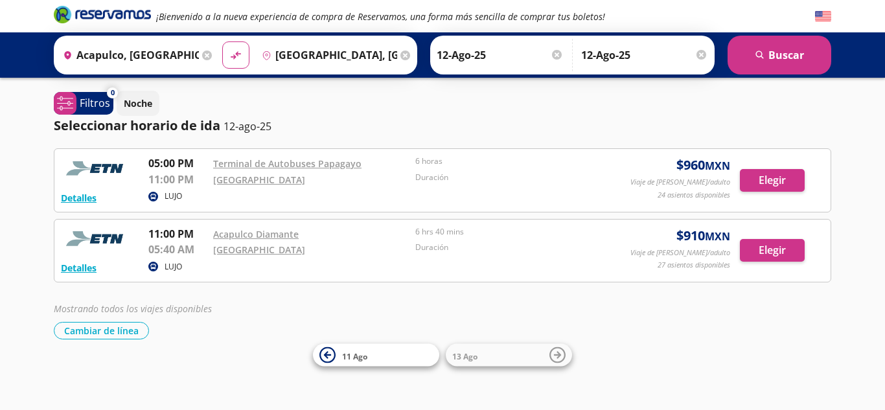
drag, startPoint x: 426, startPoint y: 286, endPoint x: 369, endPoint y: 266, distance: 61.3
click at [369, 266] on div "LUJO" at bounding box center [379, 268] width 462 height 16
click at [146, 113] on button "Noche" at bounding box center [138, 103] width 43 height 25
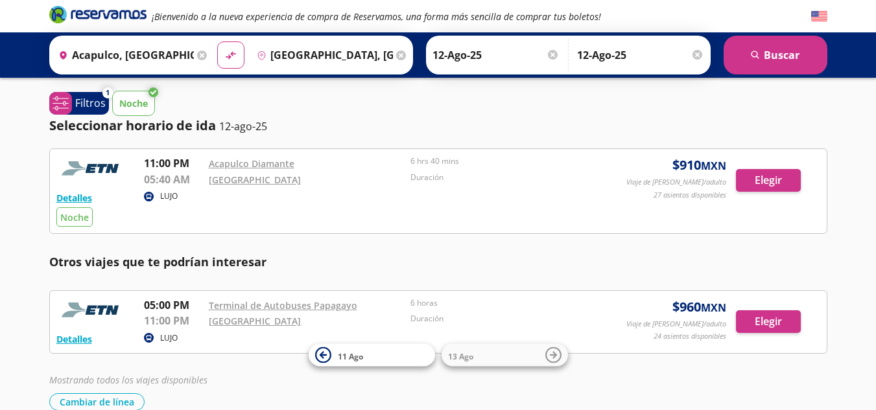
click at [149, 105] on button "Noche" at bounding box center [133, 103] width 43 height 25
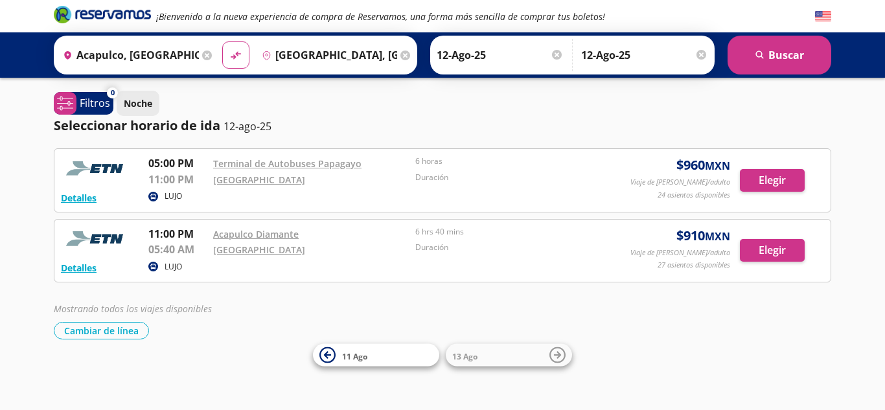
click at [142, 102] on p "Noche" at bounding box center [138, 104] width 29 height 14
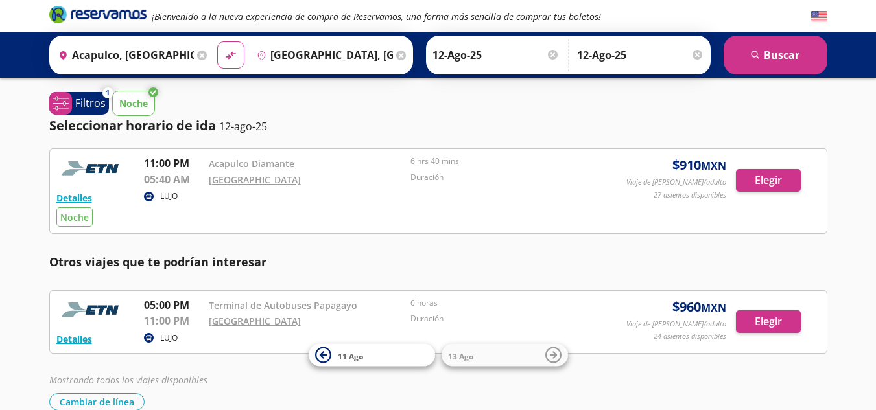
click at [142, 102] on p "Noche" at bounding box center [133, 104] width 29 height 14
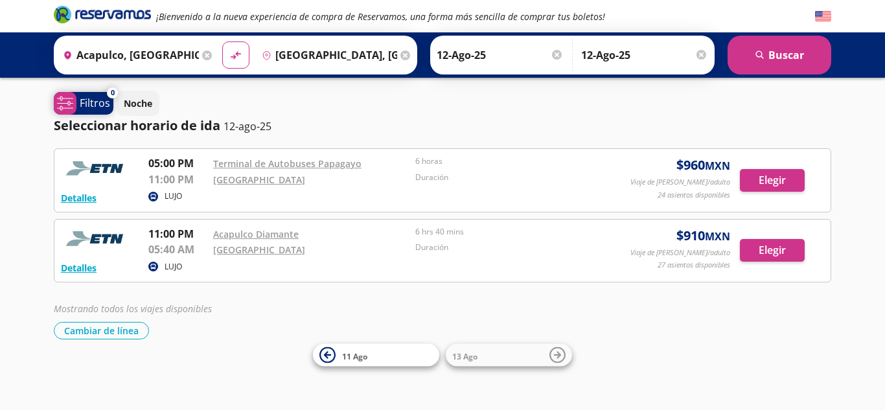
click at [87, 108] on p "Filtros" at bounding box center [95, 103] width 30 height 16
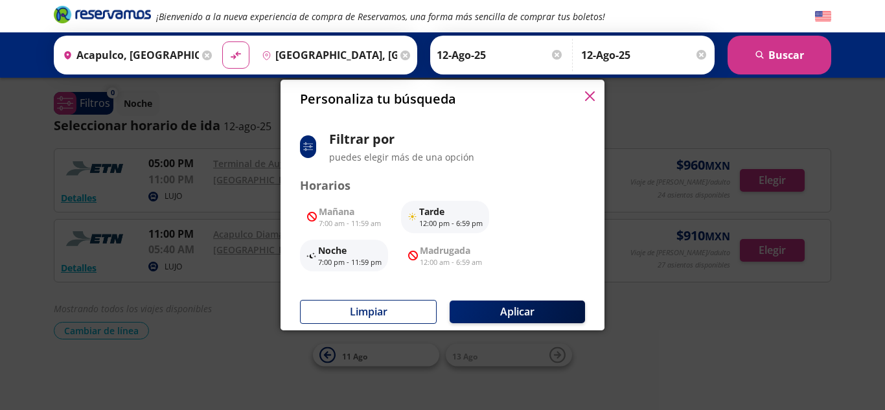
scroll to position [111, 0]
click at [589, 92] on icon "button" at bounding box center [590, 96] width 10 height 10
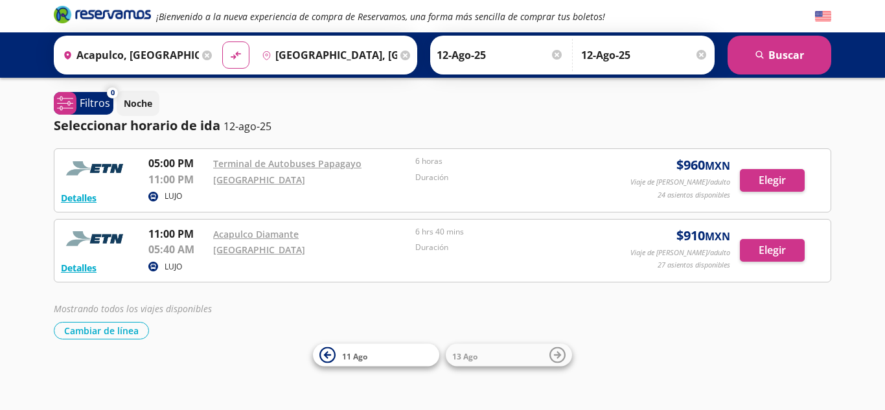
click at [471, 256] on div "Duración" at bounding box center [513, 250] width 196 height 16
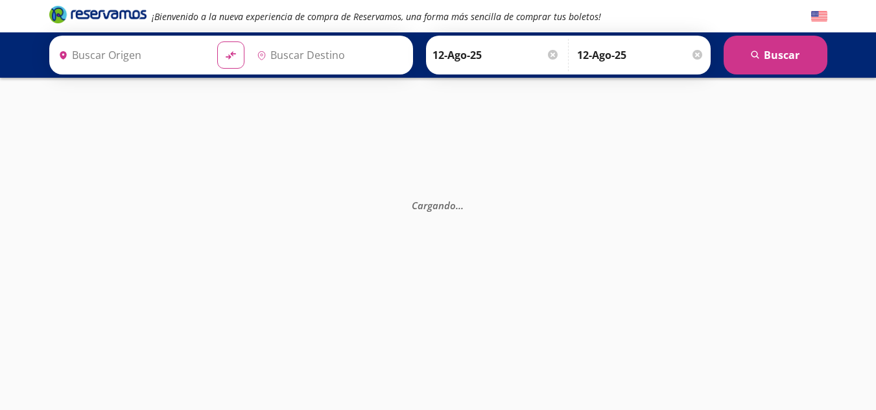
type input "Acapulco, [GEOGRAPHIC_DATA]"
type input "[GEOGRAPHIC_DATA], [GEOGRAPHIC_DATA]"
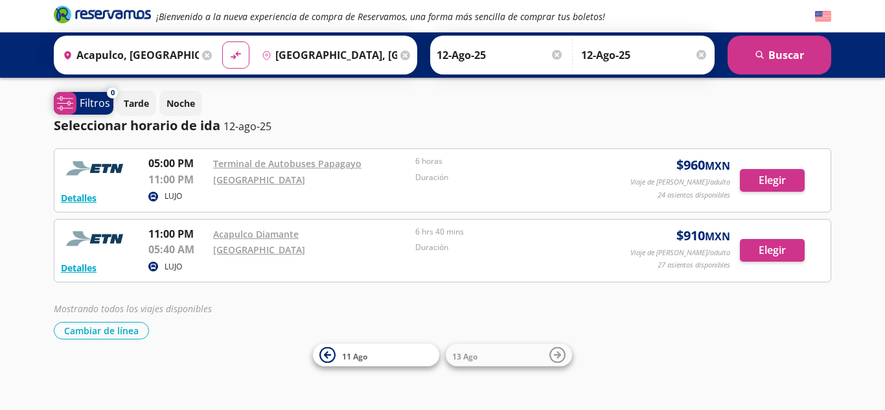
click at [84, 106] on p "Filtros" at bounding box center [95, 103] width 30 height 16
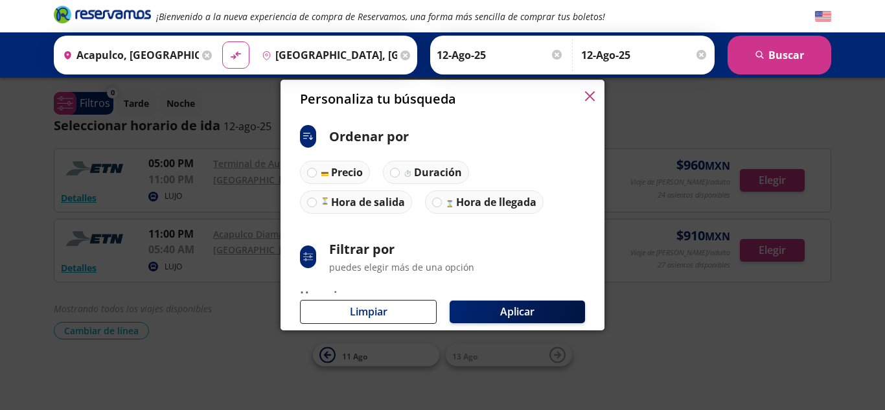
click at [590, 95] on icon "button" at bounding box center [590, 96] width 10 height 10
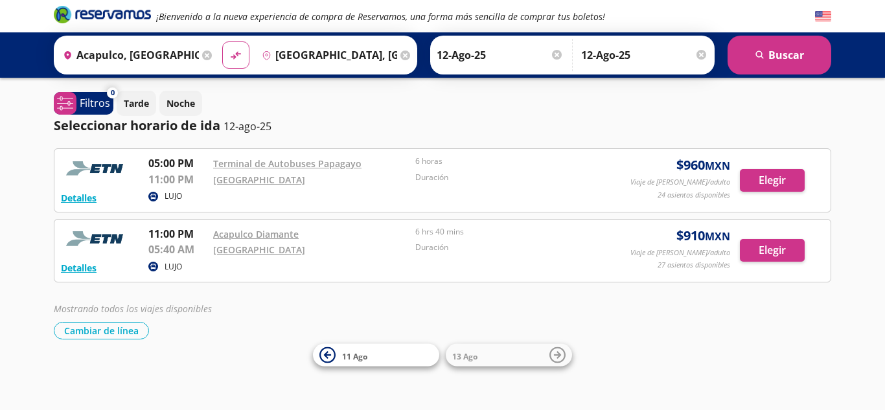
click at [501, 53] on input "12-Ago-25" at bounding box center [500, 55] width 127 height 32
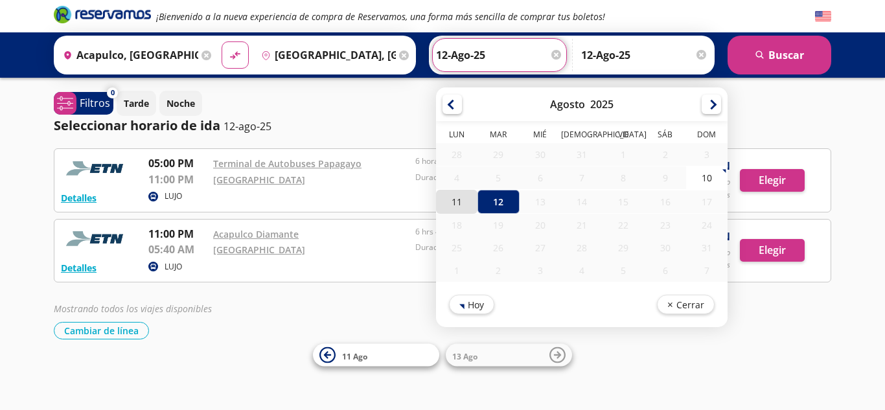
click at [456, 205] on div "11" at bounding box center [456, 202] width 41 height 24
type input "11-Ago-25"
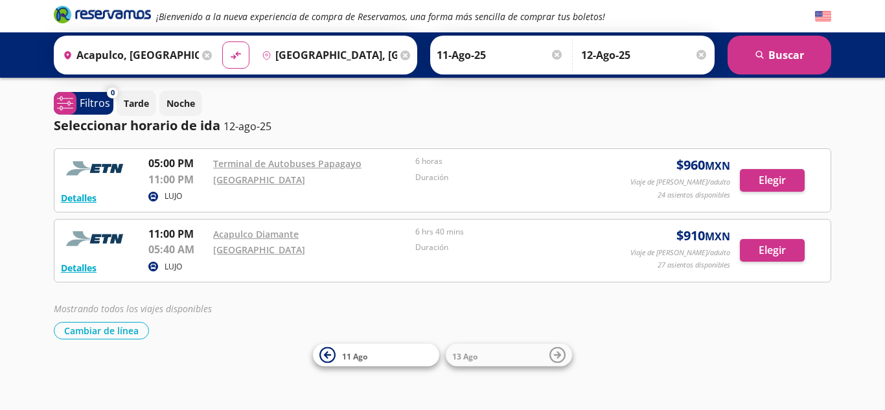
click at [401, 135] on div "Seleccionar horario de ida 12-ago-25" at bounding box center [443, 125] width 778 height 19
click at [693, 50] on input "12-Ago-25" at bounding box center [644, 55] width 127 height 32
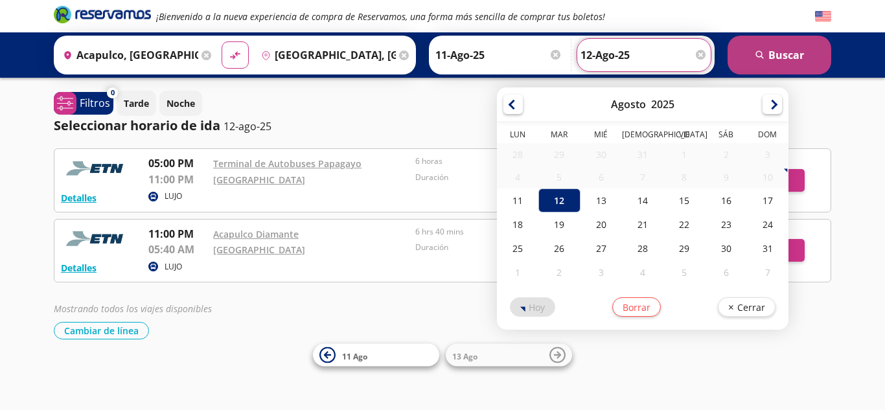
click at [779, 56] on button "search [GEOGRAPHIC_DATA]" at bounding box center [780, 55] width 104 height 39
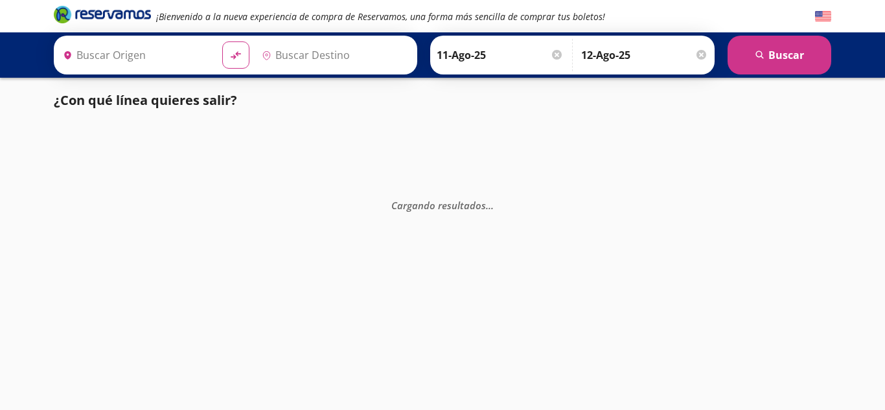
type input "Acapulco, [GEOGRAPHIC_DATA]"
type input "[GEOGRAPHIC_DATA], [GEOGRAPHIC_DATA]"
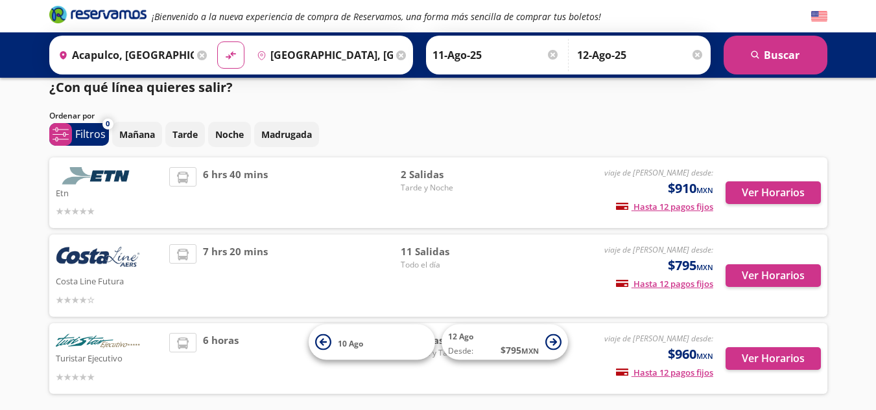
scroll to position [14, 0]
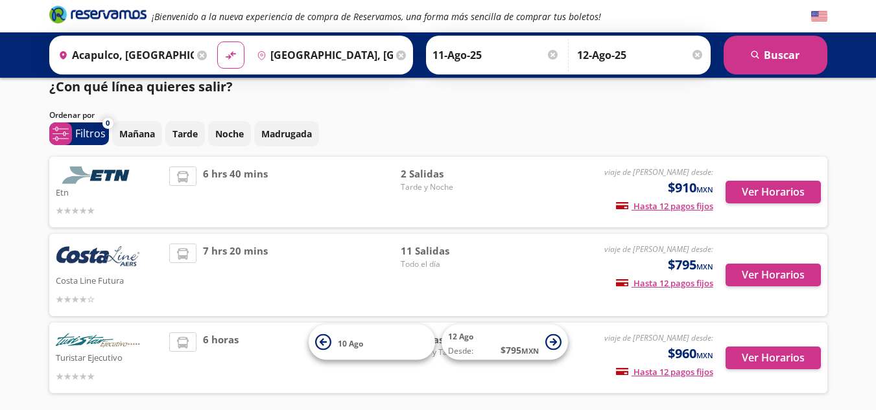
click at [614, 108] on div "¿Con qué línea quieres salir? Ordenar por 0 system-uicons:filtering Filtros che…" at bounding box center [438, 238] width 791 height 323
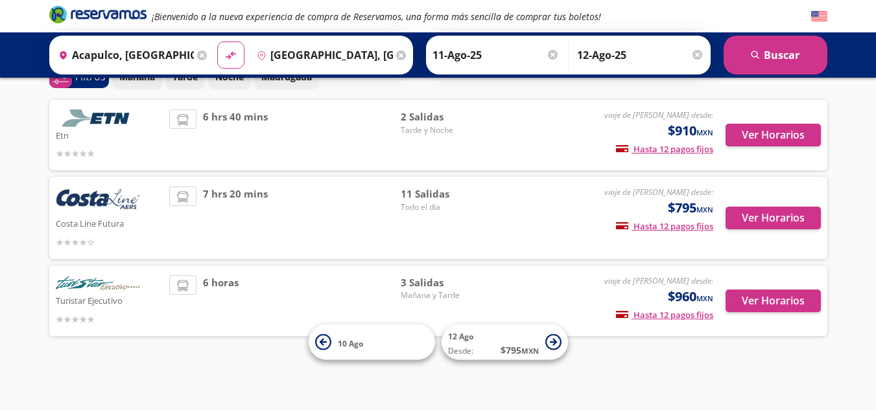
scroll to position [70, 0]
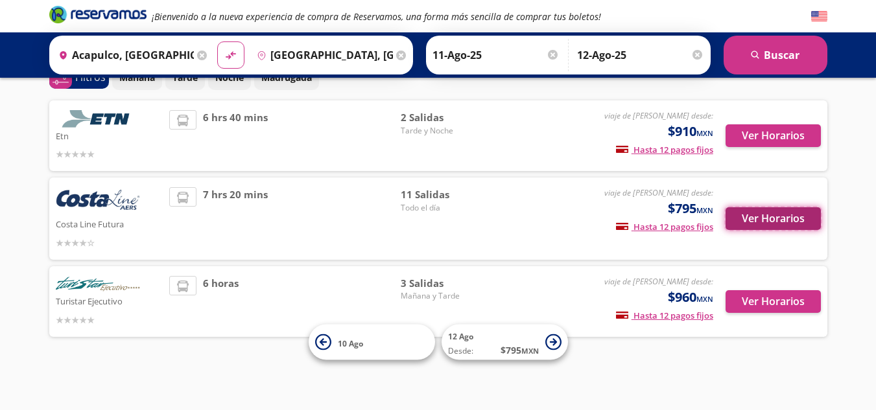
click at [774, 222] on button "Ver Horarios" at bounding box center [772, 218] width 95 height 23
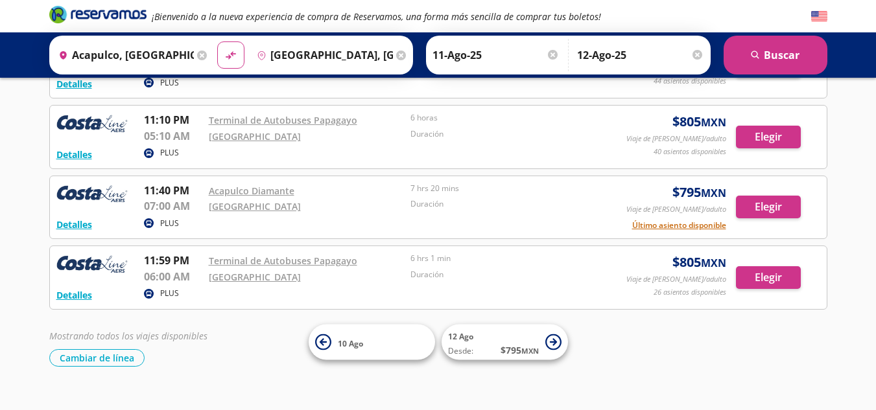
scroll to position [605, 0]
click at [561, 248] on div "Detalles PLUS 11:59 PM Terminal de Autobuses Papagayo 06:00 AM Central del Nort…" at bounding box center [438, 278] width 778 height 64
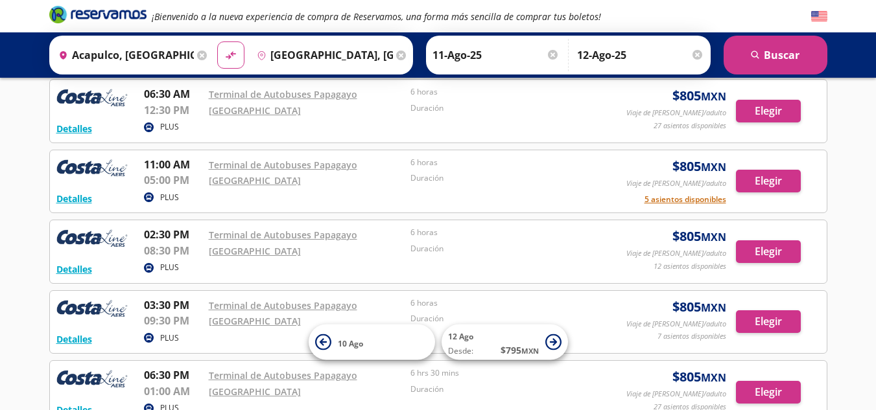
scroll to position [0, 0]
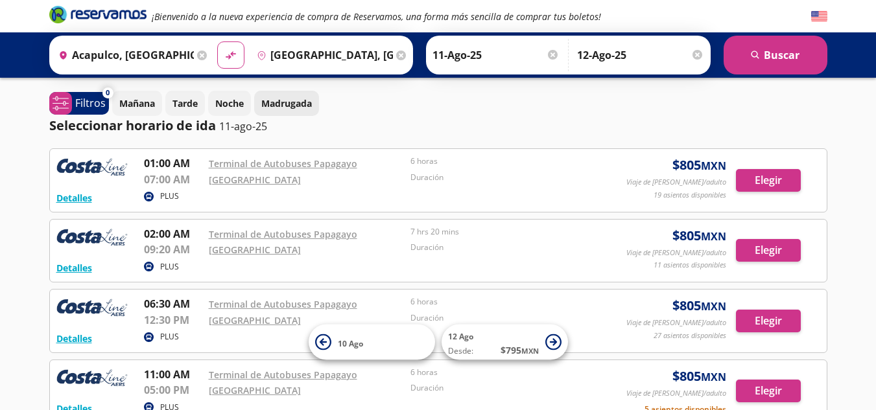
click at [274, 99] on p "Madrugada" at bounding box center [286, 104] width 51 height 14
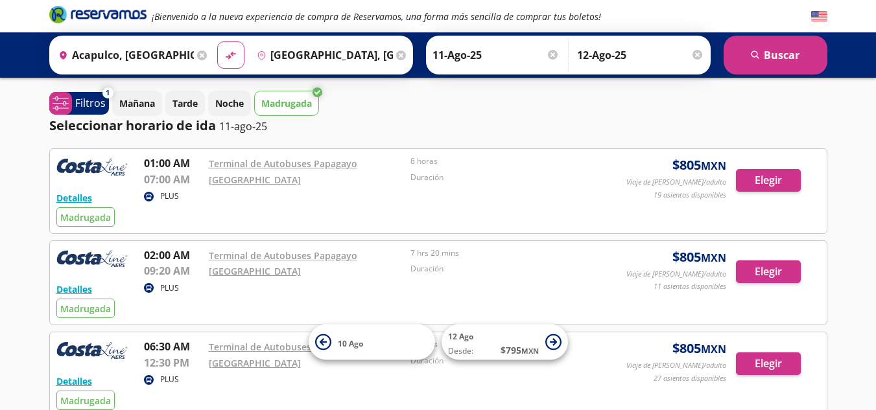
click at [428, 38] on div "Ida 11-Ago-25 Elige tu fecha de ida Agosto 2025 Lun Mar Mié Jue Vie Sáb Dom 28 …" at bounding box center [568, 55] width 284 height 39
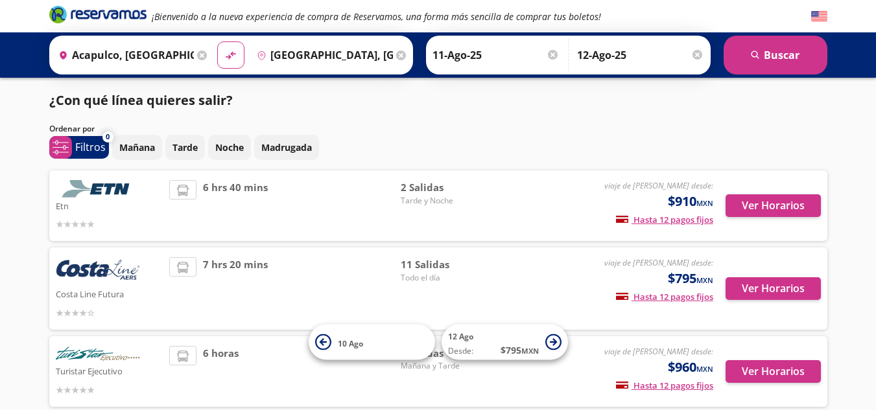
scroll to position [70, 0]
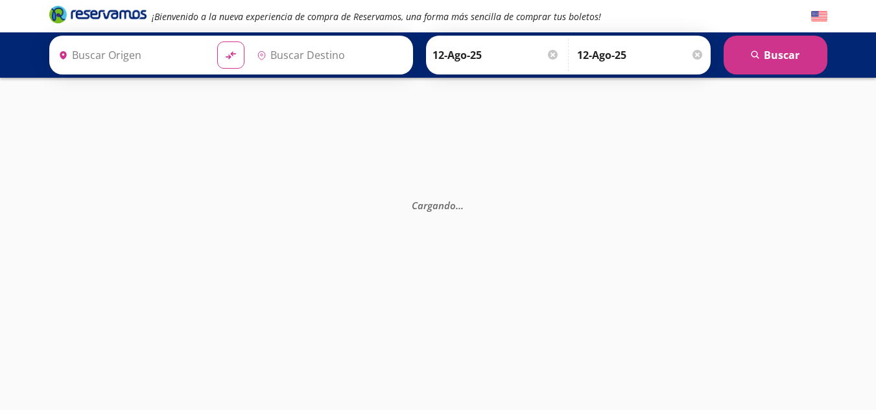
type input "[GEOGRAPHIC_DATA], [GEOGRAPHIC_DATA]"
type input "Acapulco, [GEOGRAPHIC_DATA]"
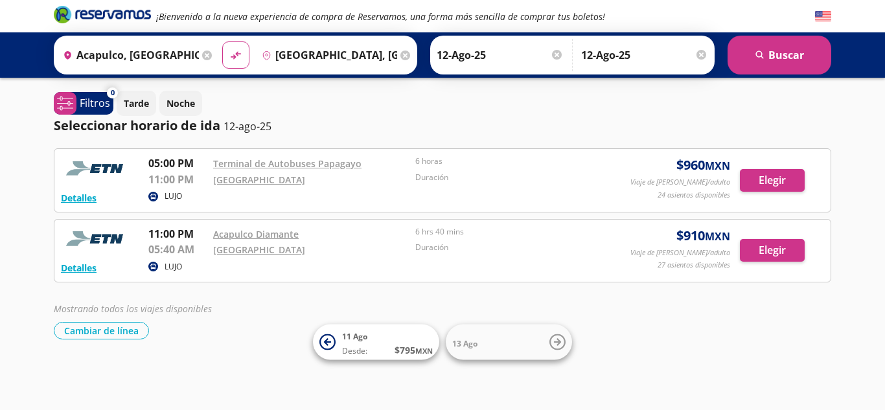
click at [468, 49] on input "12-Ago-25" at bounding box center [500, 55] width 127 height 32
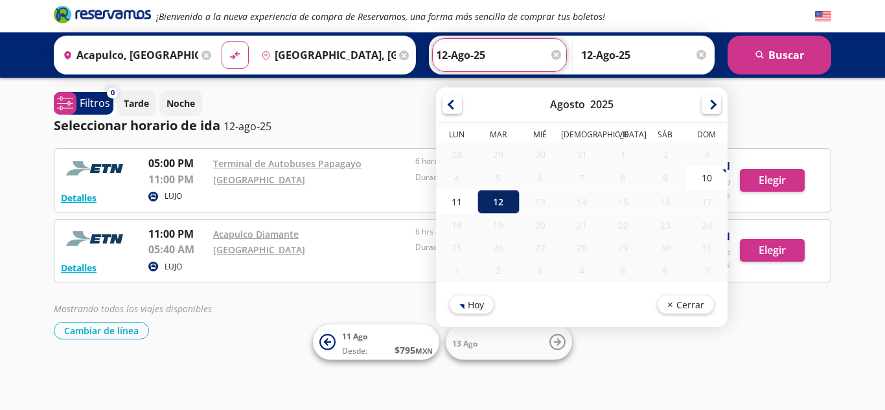
click at [496, 207] on div "12" at bounding box center [498, 202] width 41 height 24
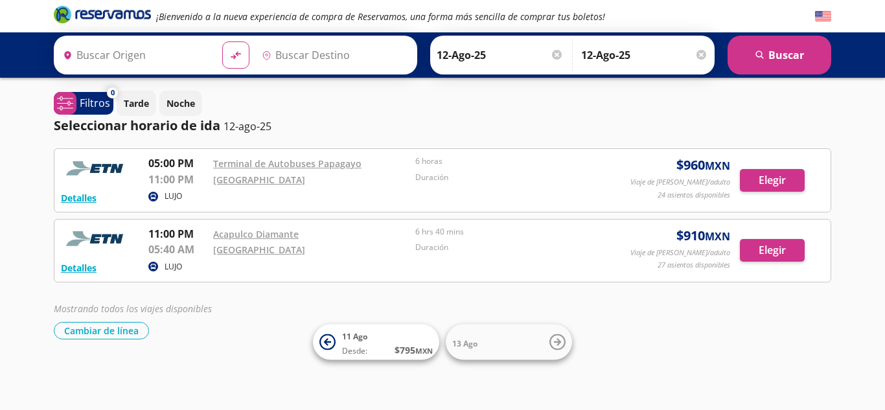
type input "Acapulco, [GEOGRAPHIC_DATA]"
type input "[GEOGRAPHIC_DATA], [GEOGRAPHIC_DATA]"
click at [702, 54] on div at bounding box center [702, 55] width 10 height 10
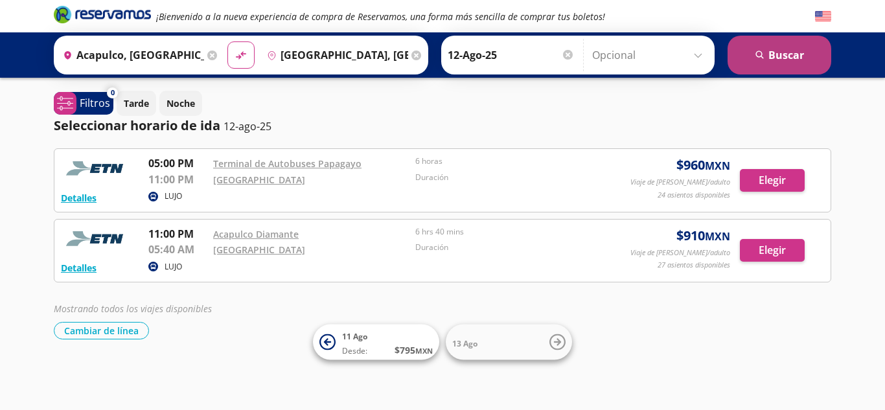
click at [780, 48] on button "search [GEOGRAPHIC_DATA]" at bounding box center [780, 55] width 104 height 39
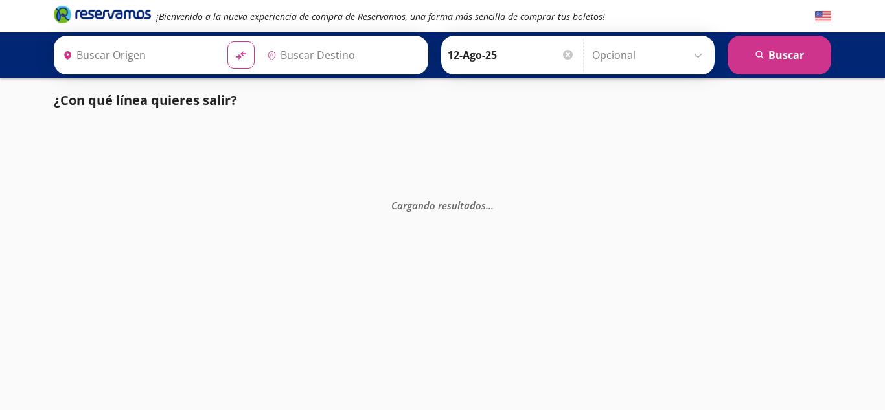
type input "Acapulco, [GEOGRAPHIC_DATA]"
type input "[GEOGRAPHIC_DATA], [GEOGRAPHIC_DATA]"
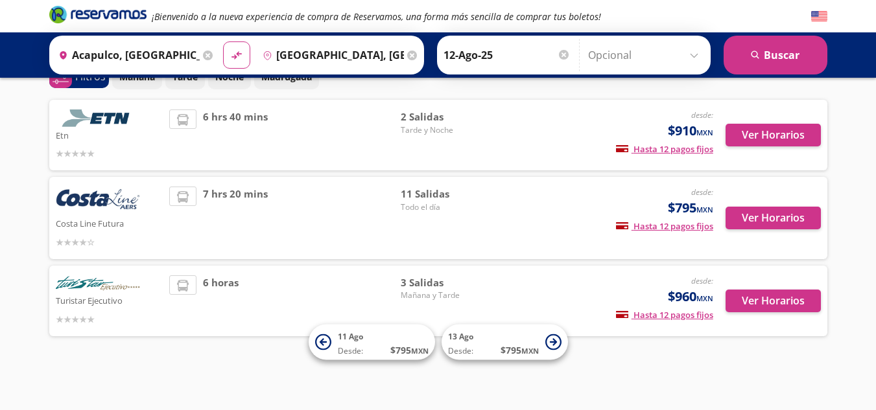
scroll to position [71, 0]
click at [780, 216] on button "Ver Horarios" at bounding box center [772, 218] width 95 height 23
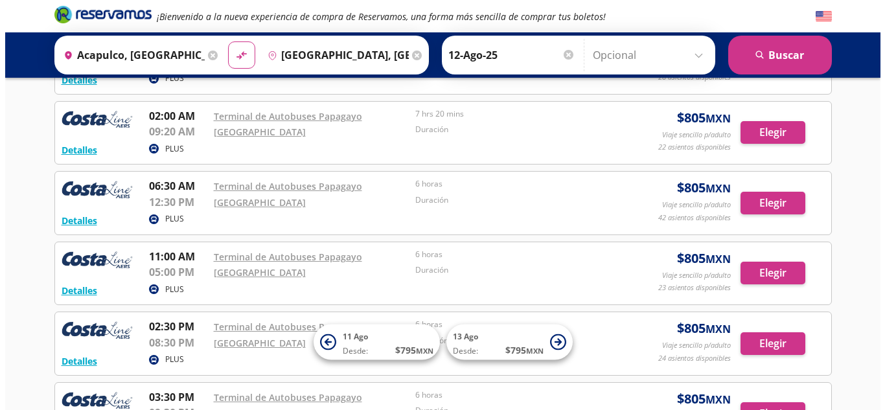
scroll to position [126, 0]
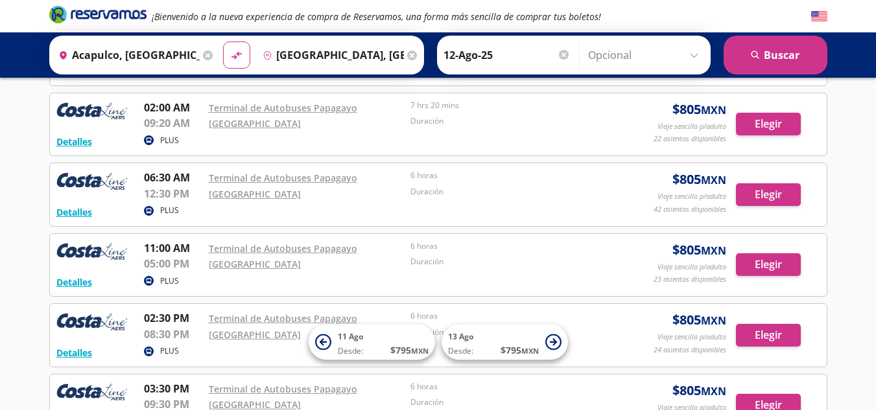
click at [94, 215] on div "Detalles" at bounding box center [95, 212] width 78 height 16
click at [89, 214] on button "Detalles" at bounding box center [74, 212] width 36 height 14
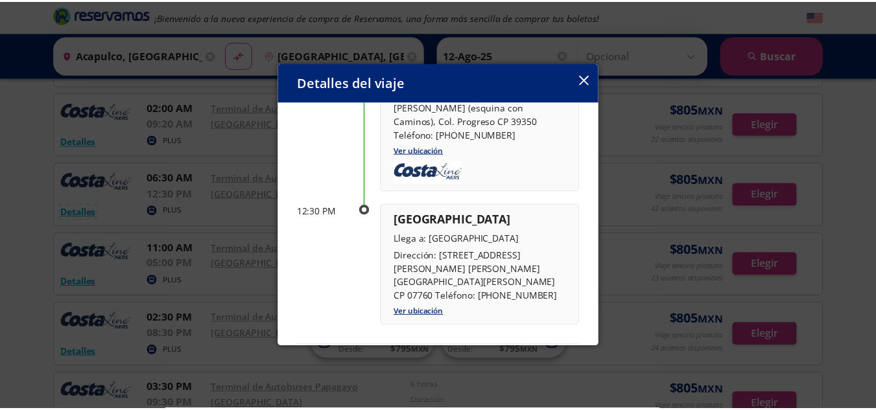
scroll to position [0, 0]
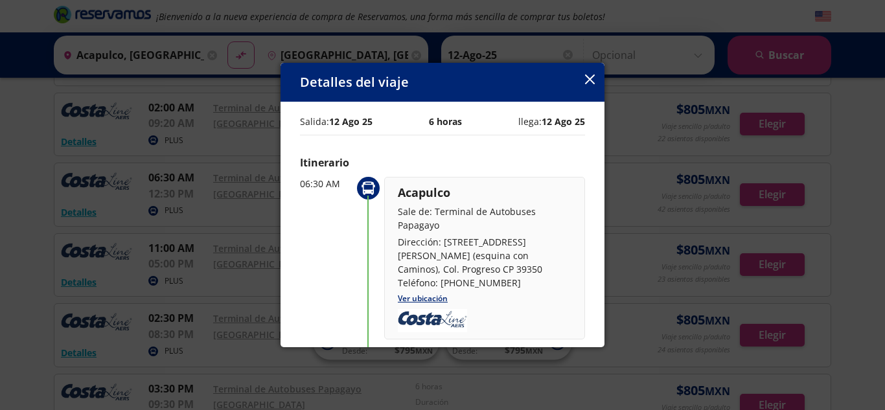
click at [591, 78] on icon "button" at bounding box center [590, 80] width 10 height 10
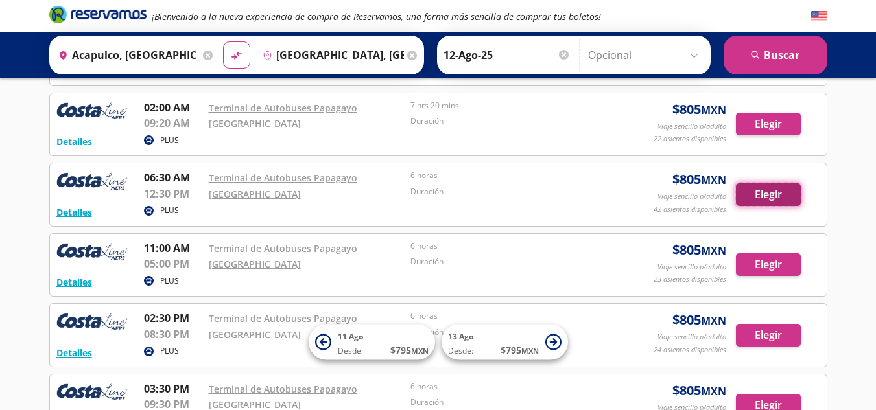
click at [771, 200] on button "Elegir" at bounding box center [768, 194] width 65 height 23
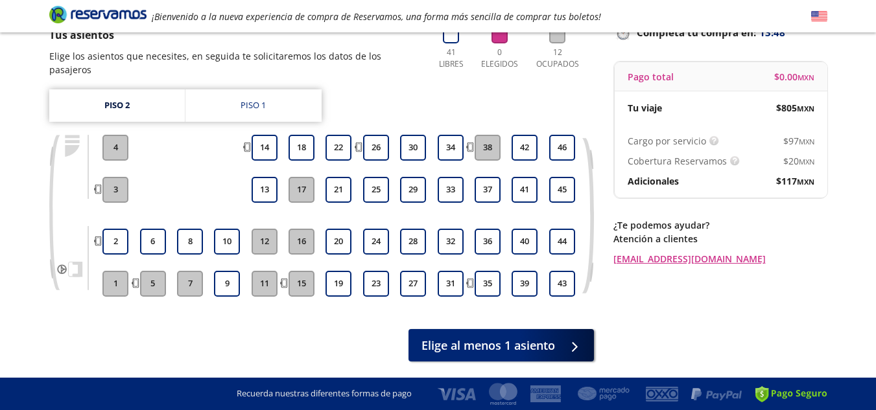
scroll to position [99, 0]
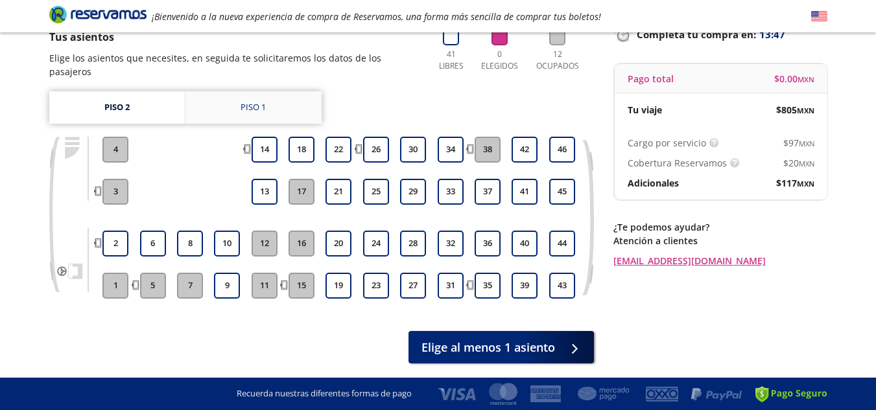
click at [277, 94] on link "Piso 1" at bounding box center [253, 107] width 136 height 32
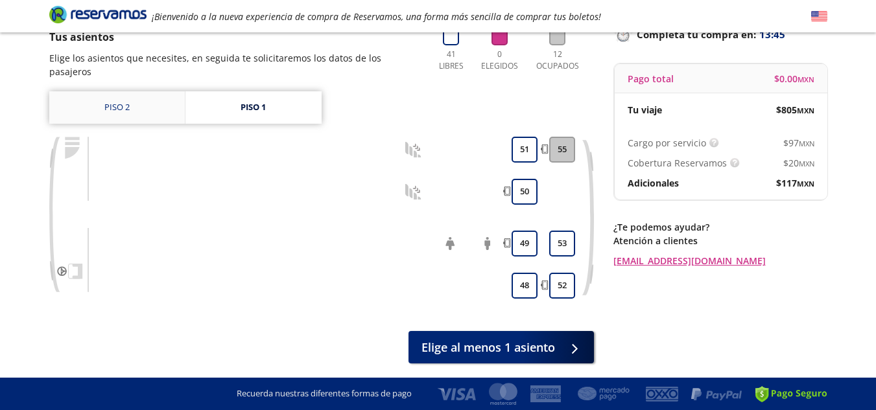
click at [146, 91] on link "Piso 2" at bounding box center [116, 107] width 135 height 32
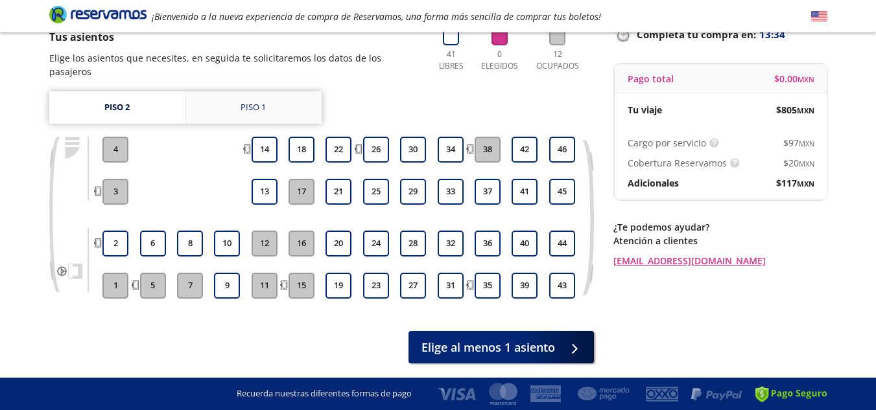
click at [242, 101] on div "Piso 1" at bounding box center [252, 107] width 25 height 13
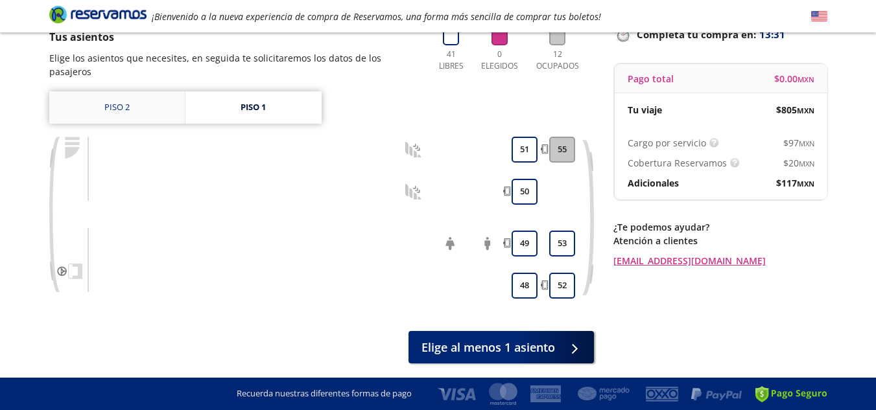
click at [145, 91] on link "Piso 2" at bounding box center [116, 107] width 135 height 32
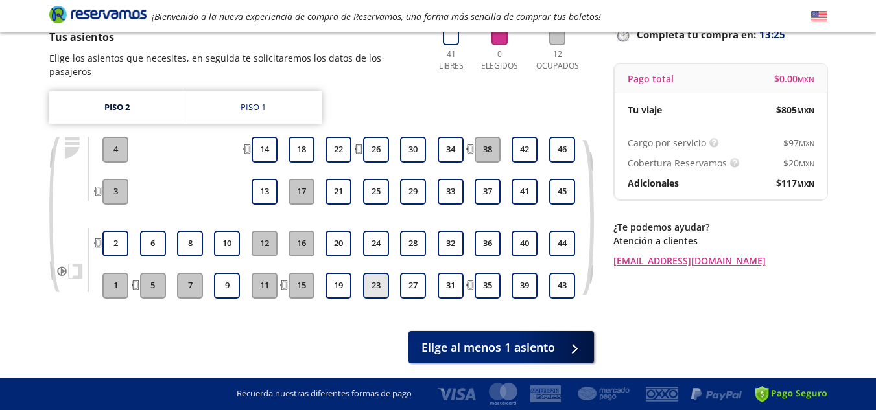
click at [374, 273] on button "23" at bounding box center [376, 286] width 26 height 26
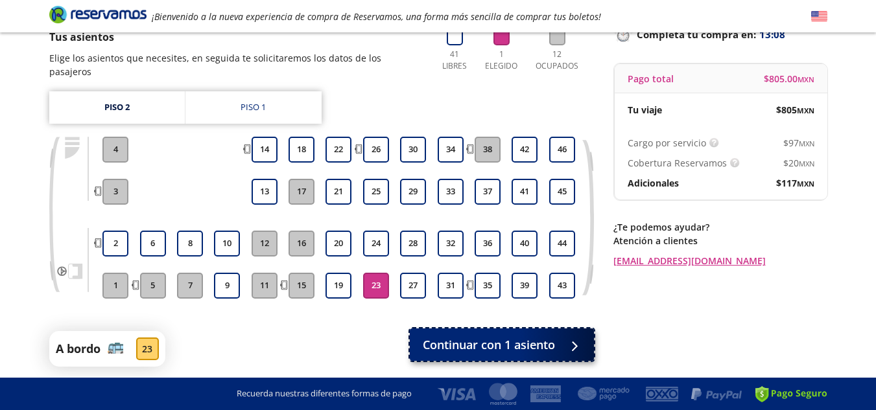
click at [572, 337] on div at bounding box center [570, 345] width 19 height 16
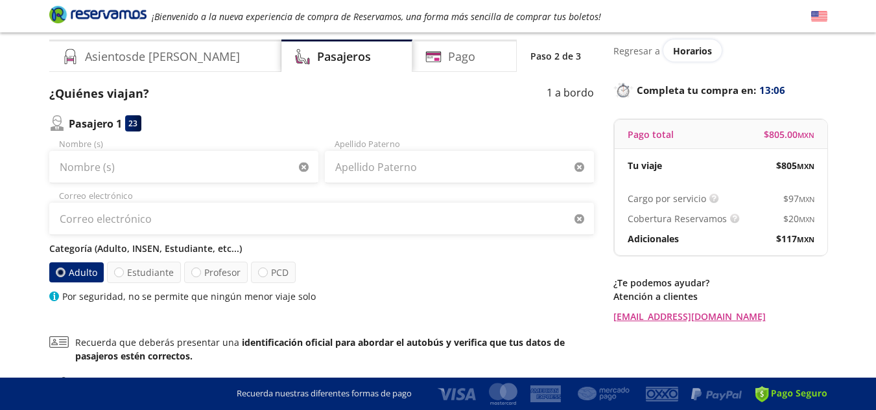
scroll to position [47, 0]
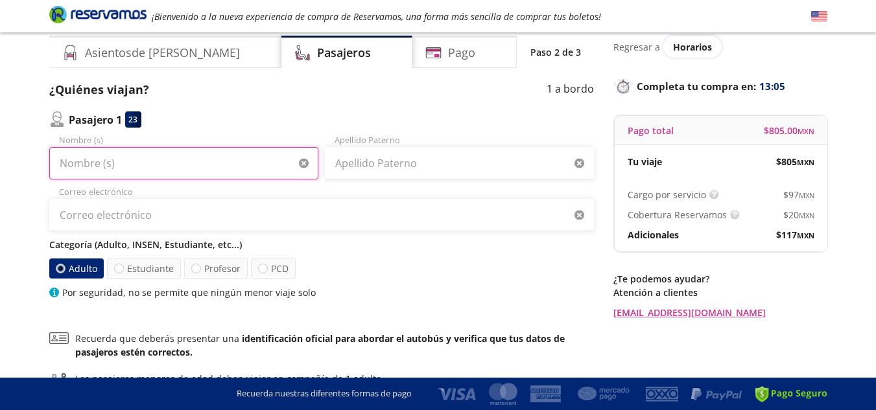
click at [240, 162] on input "Nombre (s)" at bounding box center [183, 163] width 269 height 32
type input "[PERSON_NAME]"
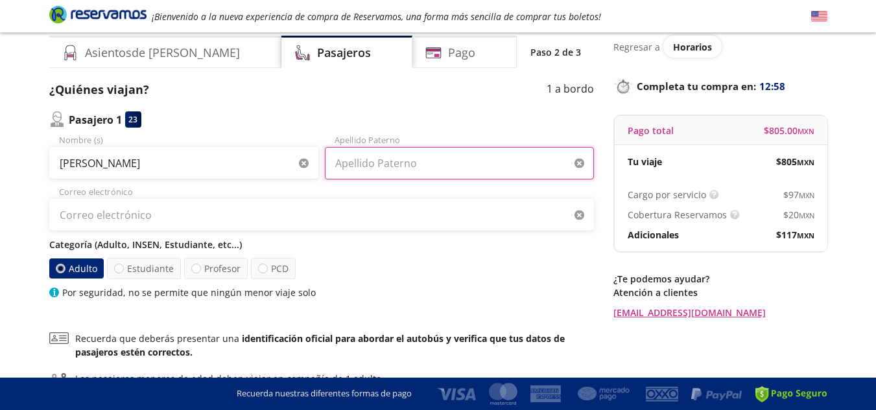
click at [395, 161] on input "Apellido Paterno" at bounding box center [459, 163] width 269 height 32
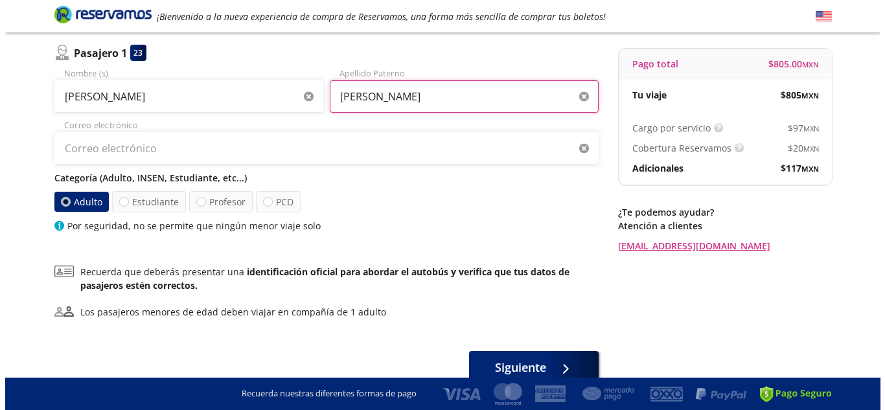
scroll to position [0, 0]
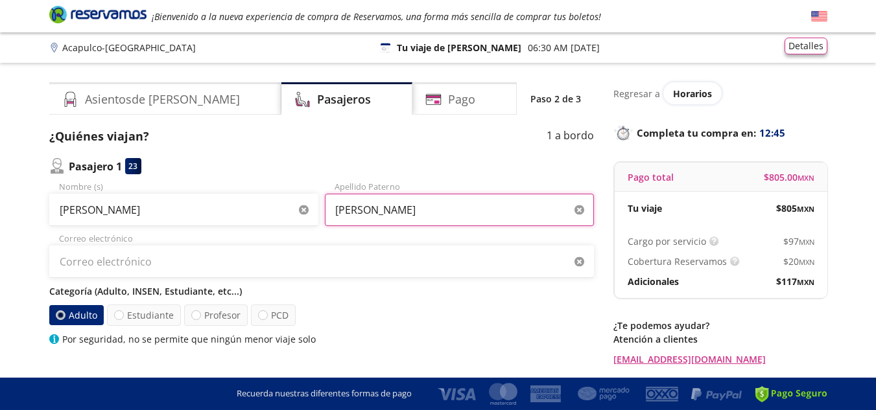
type input "[PERSON_NAME]"
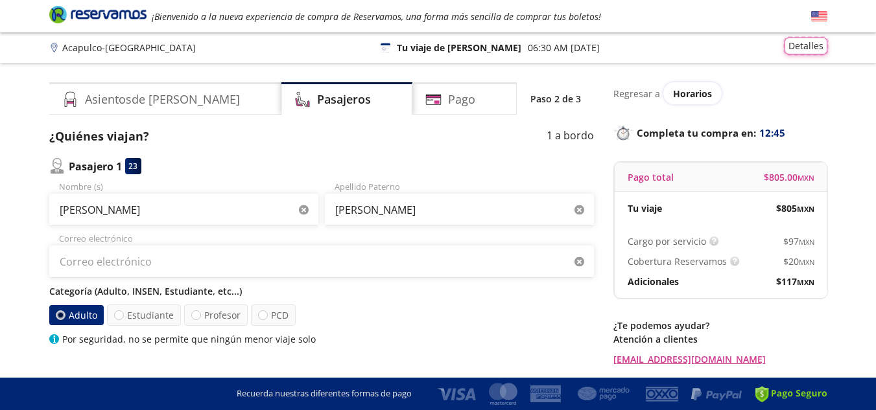
click at [802, 51] on button "Detalles" at bounding box center [805, 46] width 43 height 17
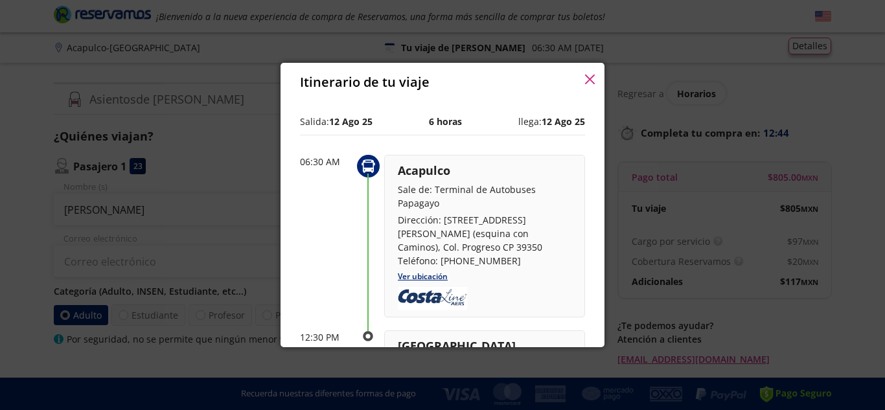
click at [802, 51] on div "Itinerario de tu viaje Pago total $ 805.00 MXN Tu viaje $ 805 MXN Cargo por ser…" at bounding box center [442, 205] width 885 height 410
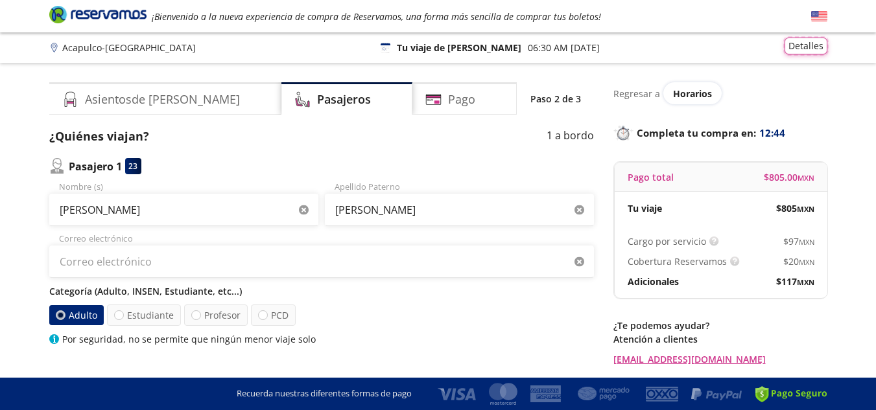
click at [802, 51] on button "Detalles" at bounding box center [805, 46] width 43 height 17
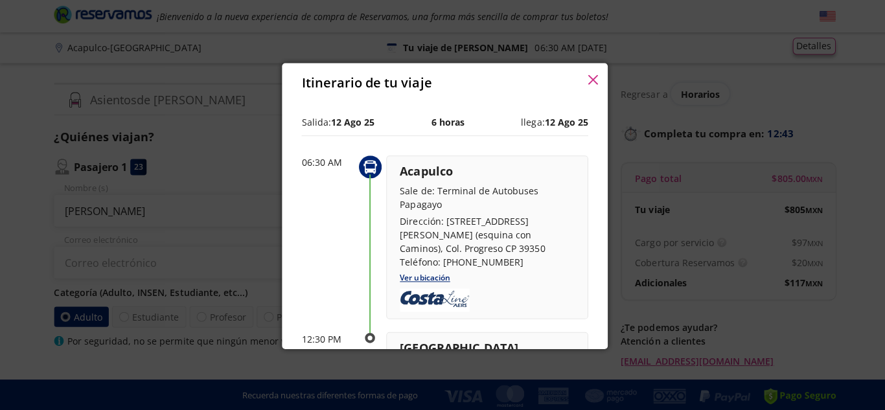
click at [802, 51] on div "Itinerario de tu viaje Pago total $ 805.00 MXN Tu viaje $ 805 MXN Cargo por ser…" at bounding box center [442, 205] width 885 height 410
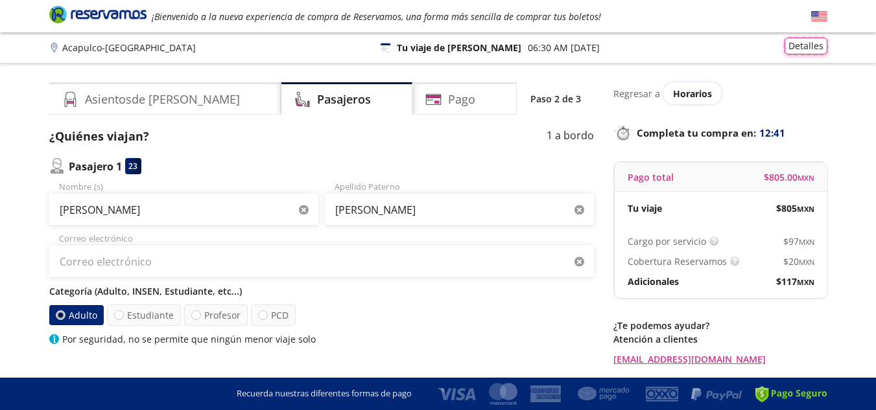
drag, startPoint x: 802, startPoint y: 51, endPoint x: 804, endPoint y: 40, distance: 10.4
click at [804, 40] on button "Detalles" at bounding box center [805, 46] width 43 height 17
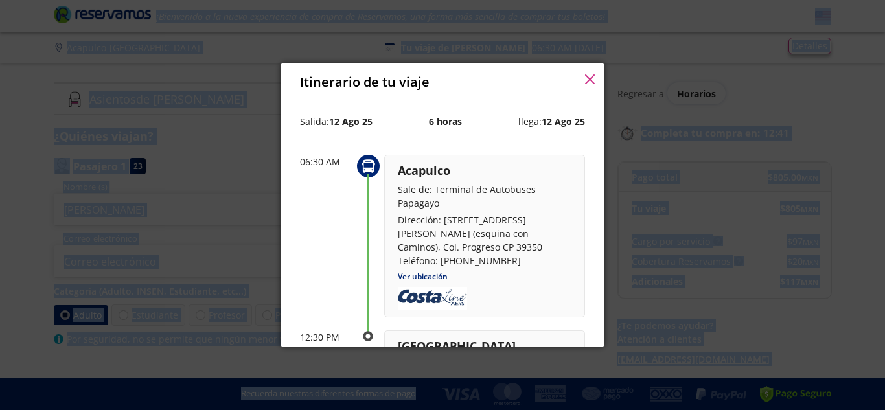
click at [804, 40] on div "Itinerario de tu viaje Pago total $ 805.00 MXN Tu viaje $ 805 MXN Cargo por ser…" at bounding box center [442, 205] width 885 height 410
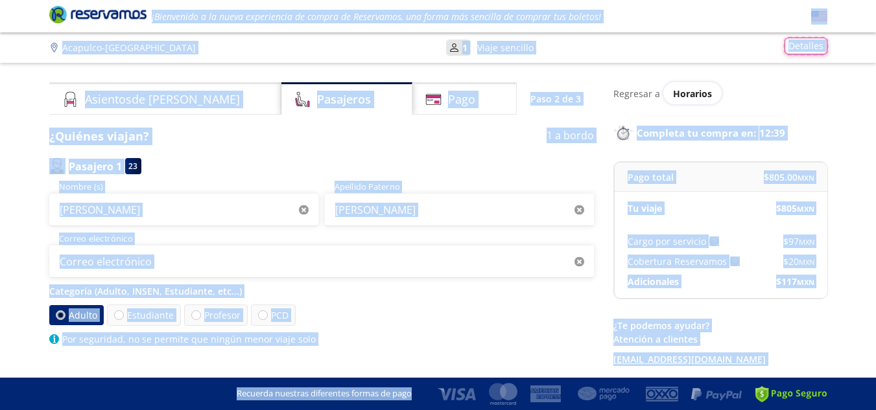
click at [791, 52] on button "Detalles" at bounding box center [805, 46] width 43 height 17
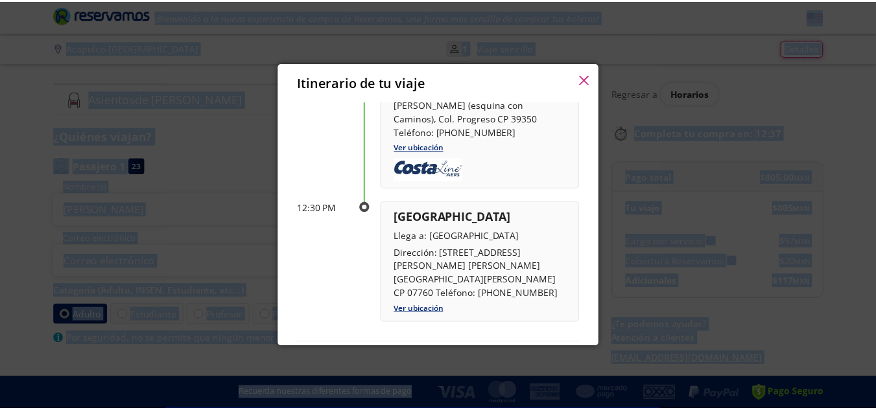
scroll to position [128, 0]
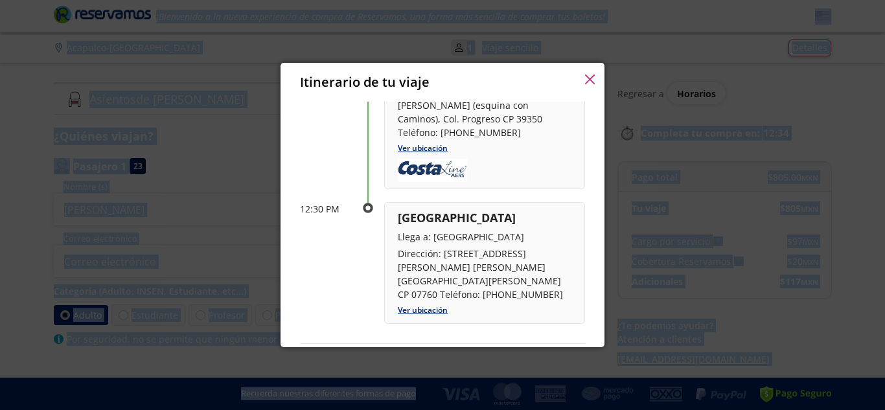
click at [591, 81] on icon "button" at bounding box center [590, 80] width 10 height 10
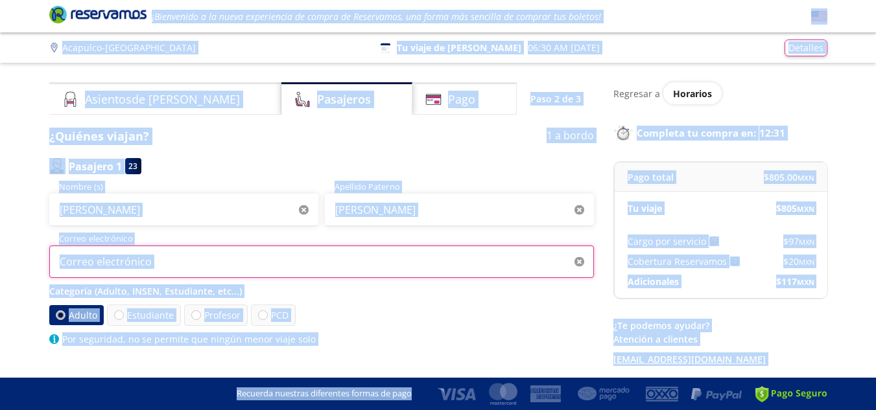
click at [139, 268] on input "Correo electrónico" at bounding box center [321, 262] width 544 height 32
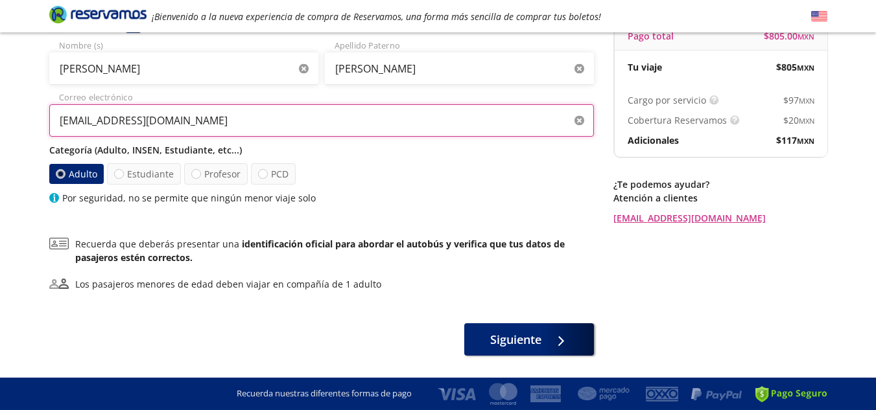
scroll to position [140, 0]
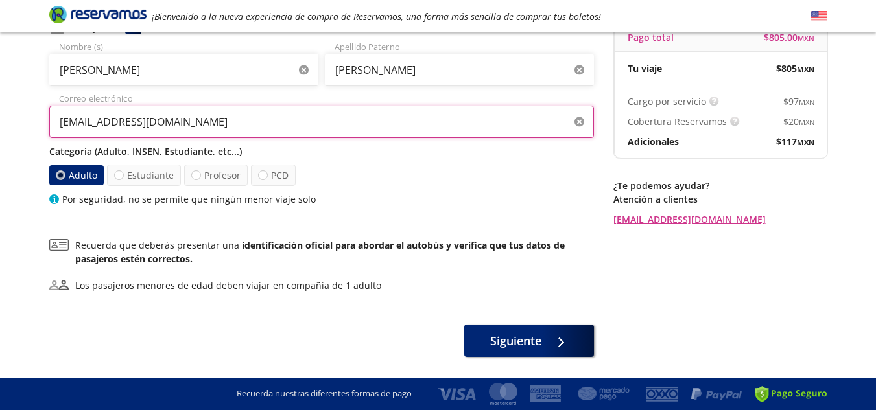
type input "[EMAIL_ADDRESS][DOMAIN_NAME]"
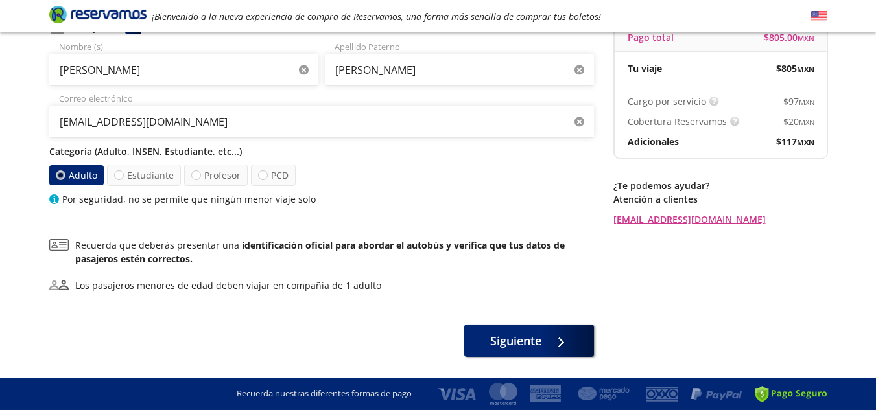
click at [325, 314] on div "¿Quiénes viajan? 1 a bordo Pasajero 1 23 [PERSON_NAME] Nombre (s) [PERSON_NAME]…" at bounding box center [321, 172] width 544 height 369
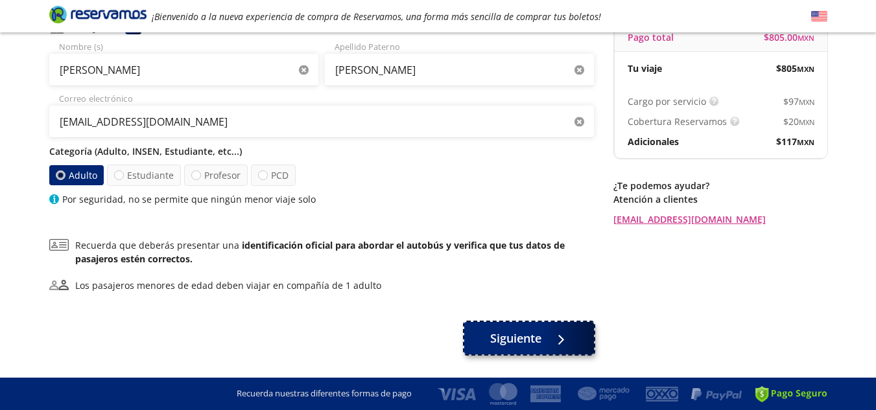
click at [557, 340] on icon at bounding box center [562, 340] width 10 height 10
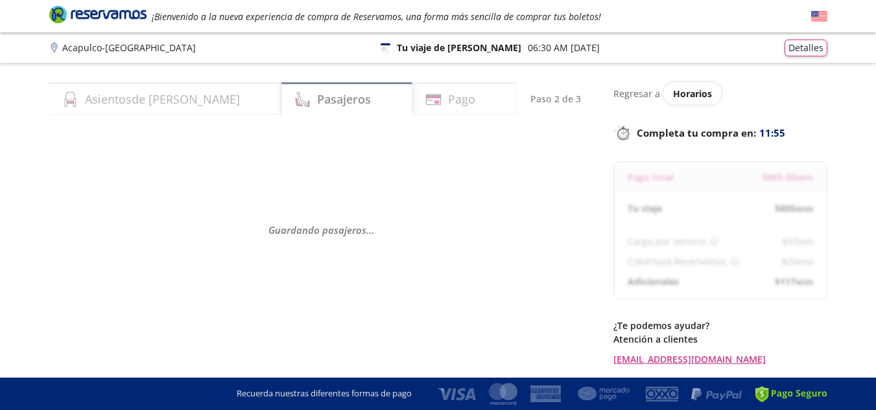
select select "MX"
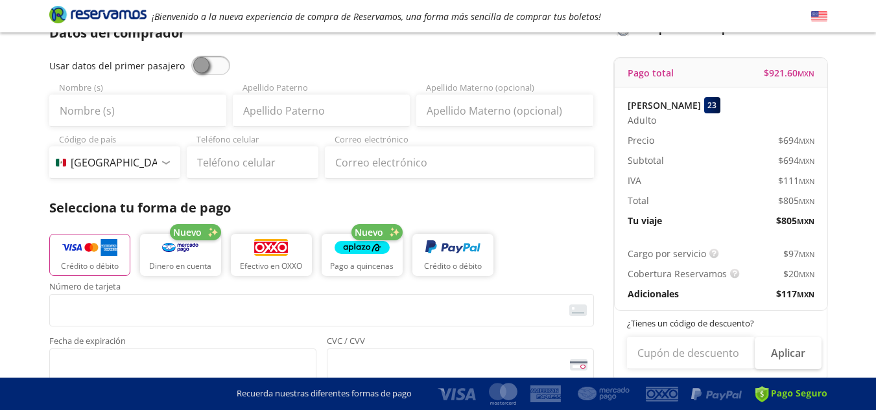
scroll to position [99, 0]
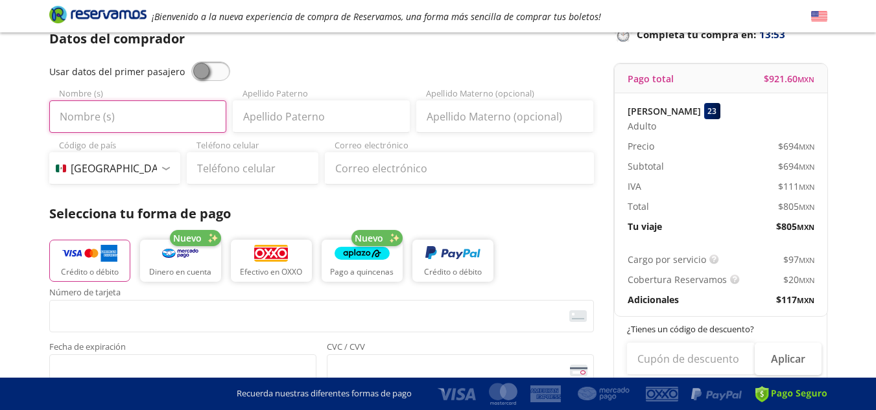
drag, startPoint x: 153, startPoint y: 102, endPoint x: 112, endPoint y: 130, distance: 49.4
click at [112, 130] on input "Nombre (s)" at bounding box center [137, 116] width 177 height 32
type input "[PERSON_NAME]"
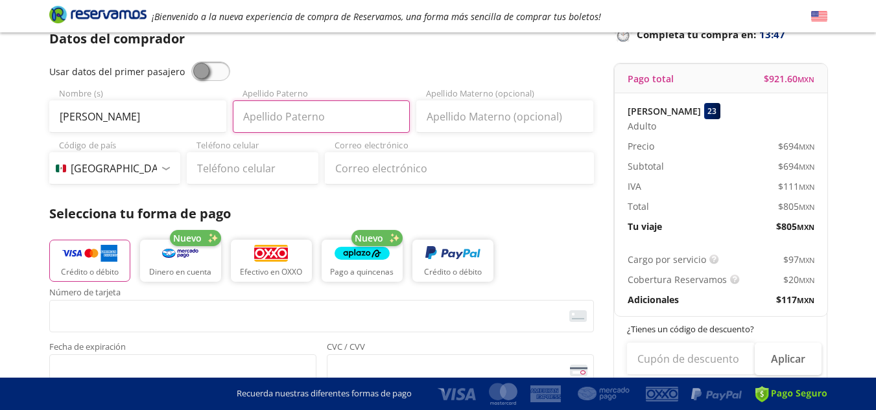
click at [281, 117] on input "Apellido Paterno" at bounding box center [321, 116] width 177 height 32
type input "[PERSON_NAME]"
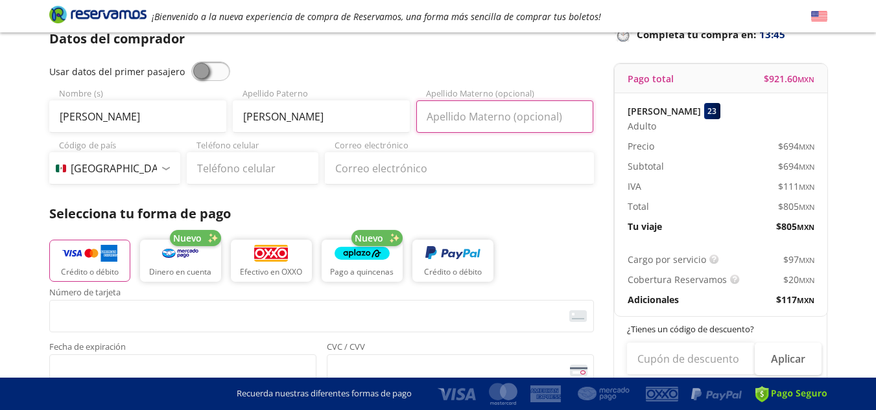
click at [483, 117] on input "Apellido Materno (opcional)" at bounding box center [504, 116] width 177 height 32
type input "Campos"
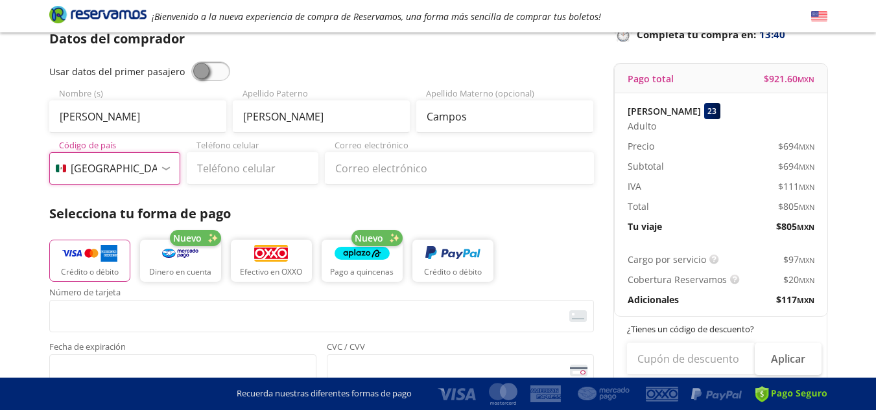
click at [146, 170] on select "Código de país [GEOGRAPHIC_DATA] +1 [GEOGRAPHIC_DATA] +52 [GEOGRAPHIC_DATA] +57…" at bounding box center [115, 168] width 132 height 32
click at [49, 152] on select "Código de país [GEOGRAPHIC_DATA] +1 [GEOGRAPHIC_DATA] +52 [GEOGRAPHIC_DATA] +57…" at bounding box center [115, 168] width 132 height 32
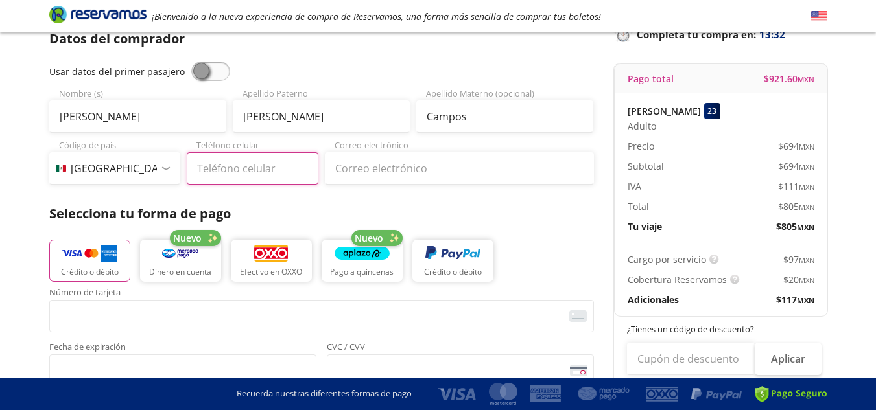
click at [225, 174] on input "Teléfono celular" at bounding box center [253, 168] width 132 height 32
type input "[PHONE_NUMBER]"
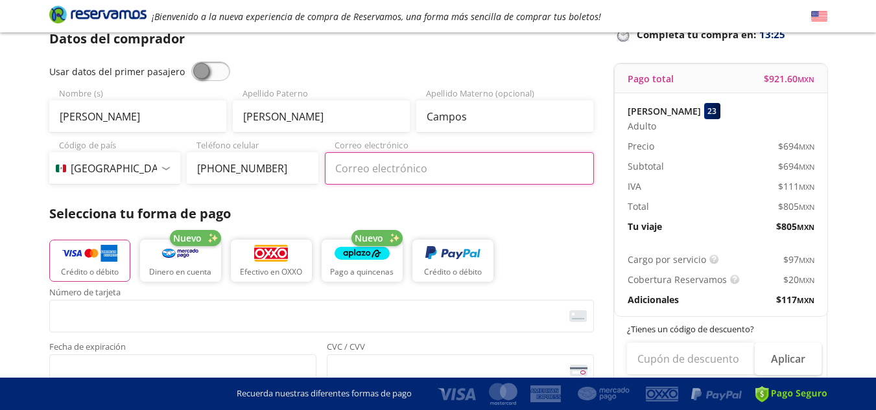
click at [377, 168] on input "Correo electrónico" at bounding box center [459, 168] width 269 height 32
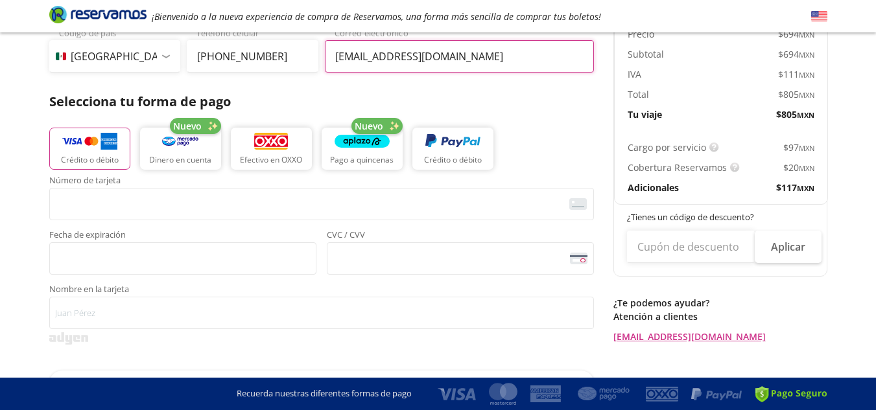
scroll to position [227, 0]
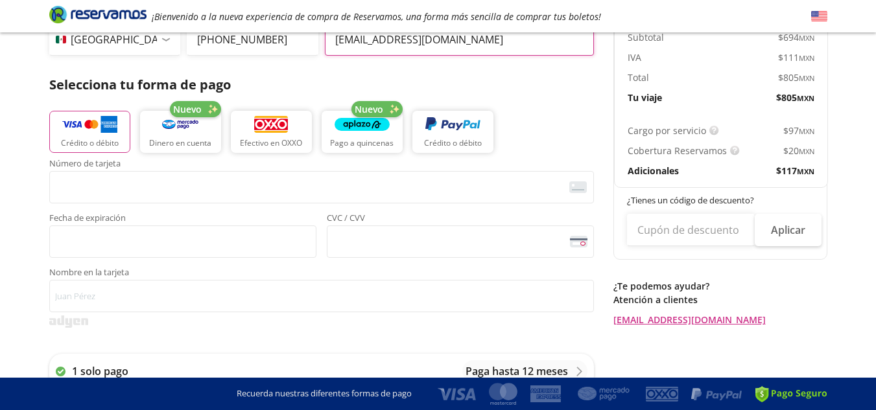
type input "[EMAIL_ADDRESS][DOMAIN_NAME]"
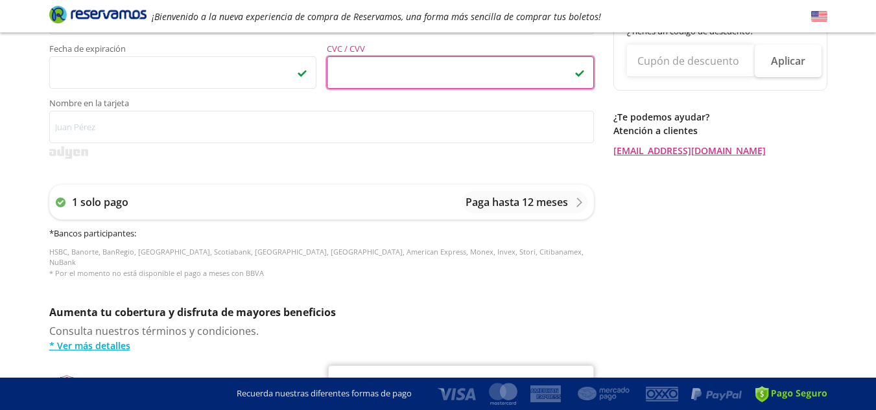
scroll to position [396, 0]
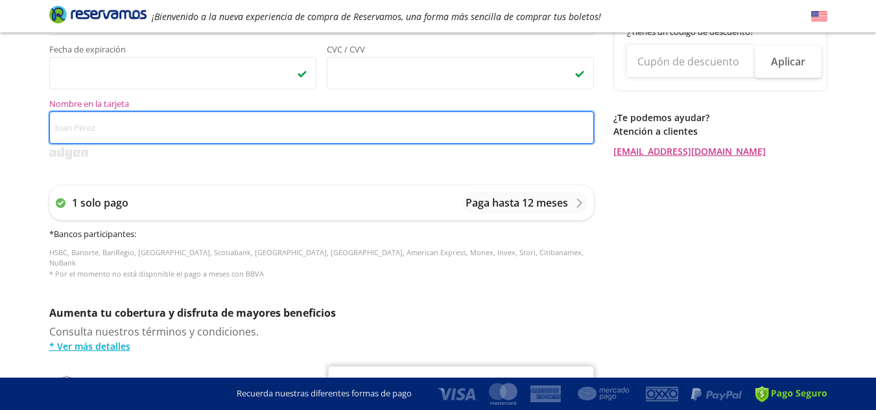
click at [194, 119] on input "Nombre en la tarjeta" at bounding box center [321, 127] width 544 height 32
type input "[PERSON_NAME]"
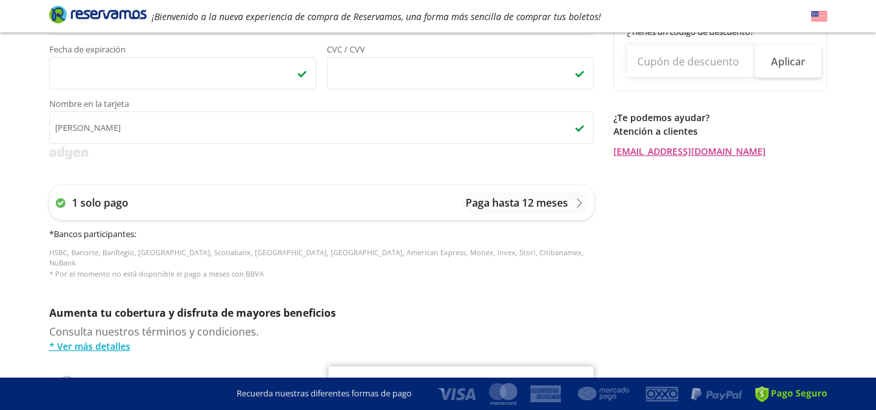
click at [689, 294] on div "Regresar a Horarios Completa tu compra en : 11:50 Pago total $ 921.60 MXN [PERS…" at bounding box center [720, 123] width 214 height 875
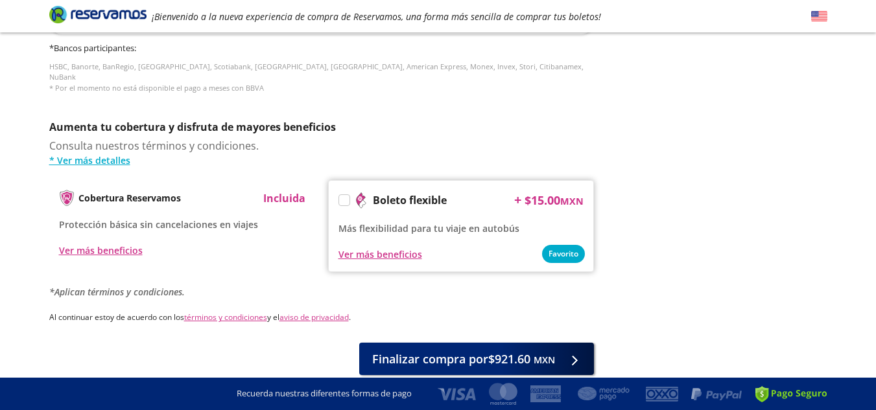
scroll to position [581, 0]
click at [567, 349] on div at bounding box center [570, 357] width 19 height 16
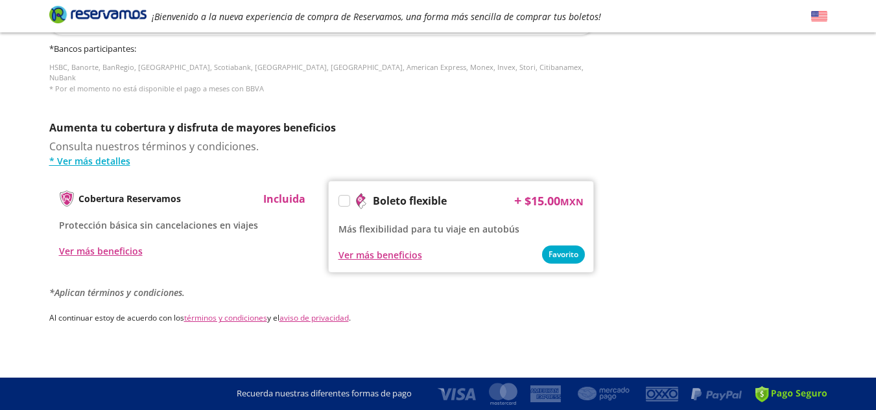
scroll to position [0, 0]
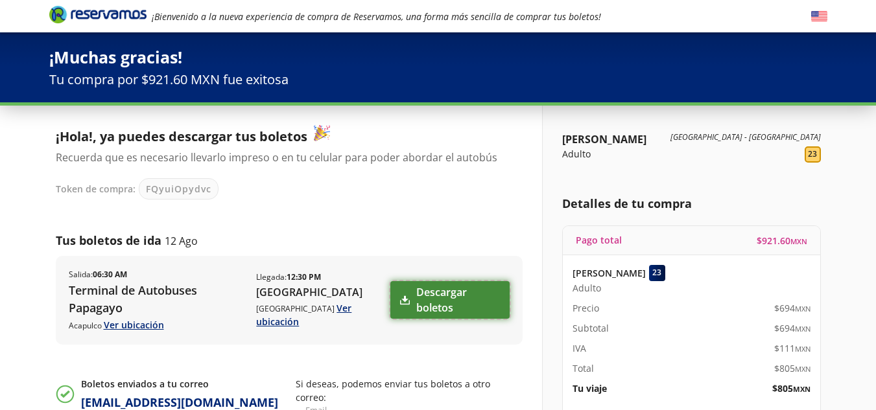
click at [444, 303] on link "Descargar boletos" at bounding box center [449, 300] width 119 height 38
